Goal: Find specific page/section: Find specific page/section

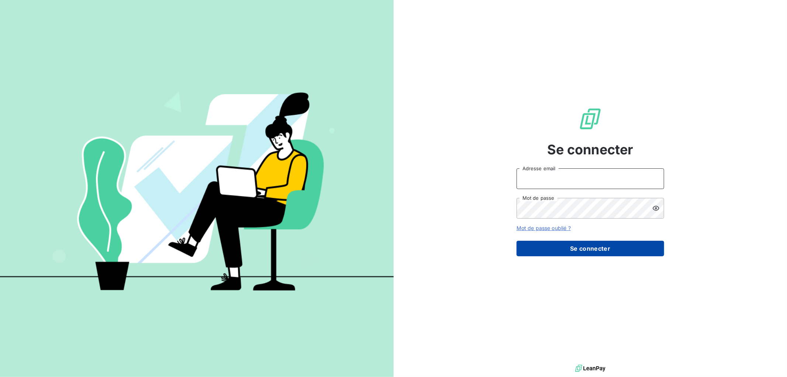
type input "[EMAIL_ADDRESS][DOMAIN_NAME]"
click at [587, 251] on button "Se connecter" at bounding box center [591, 248] width 148 height 15
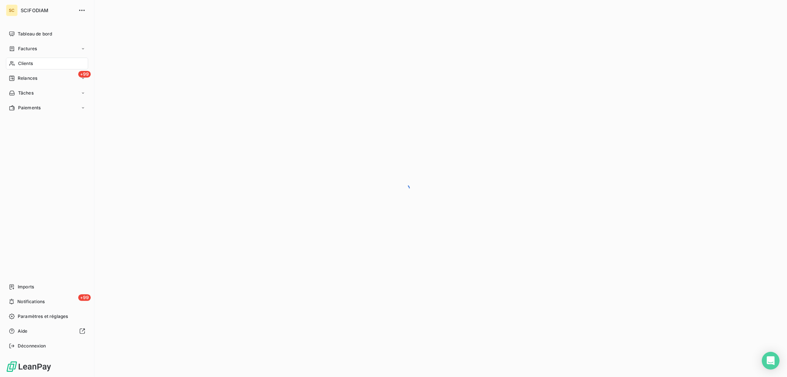
click at [18, 63] on span "Clients" at bounding box center [25, 63] width 15 height 7
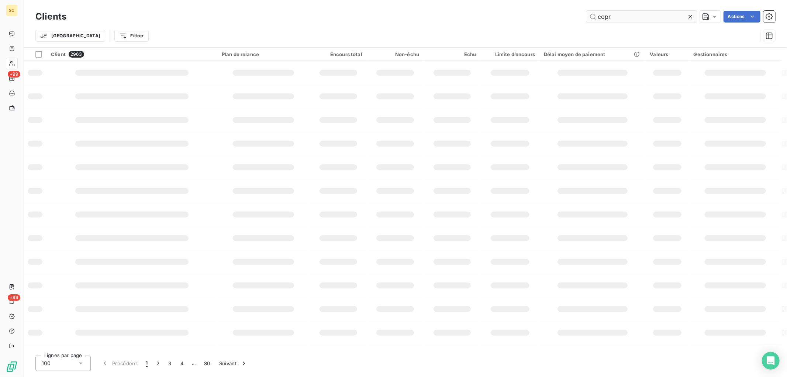
type input "copr"
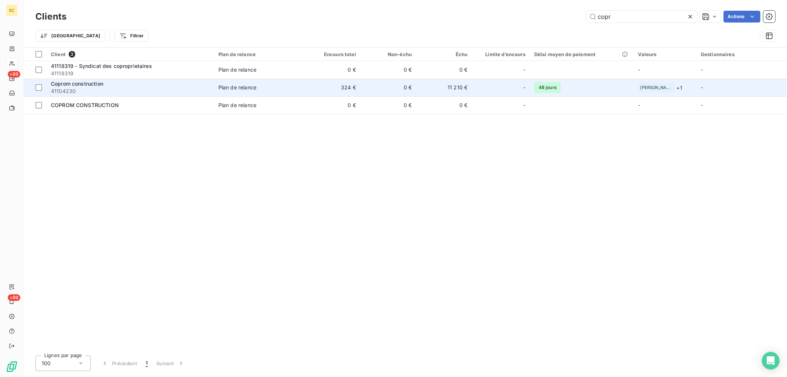
click at [230, 89] on div "Plan de relance" at bounding box center [237, 87] width 38 height 7
